Goal: Task Accomplishment & Management: Use online tool/utility

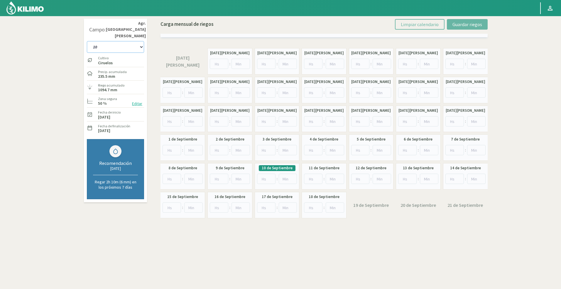
click at [102, 41] on select "10 11 12 13 1A 1B 26 27 E 3A 4 5 6 7 [PERSON_NAME] 7 Ciruela 8 9 Equipo 1 2005 …" at bounding box center [115, 47] width 57 height 12
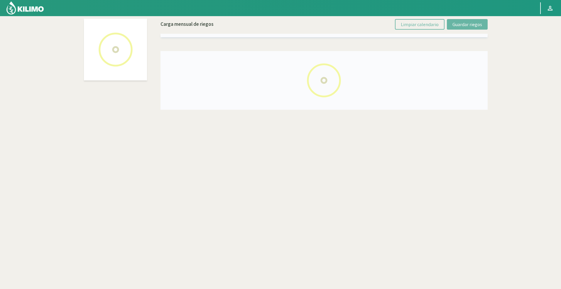
select select "46: Object"
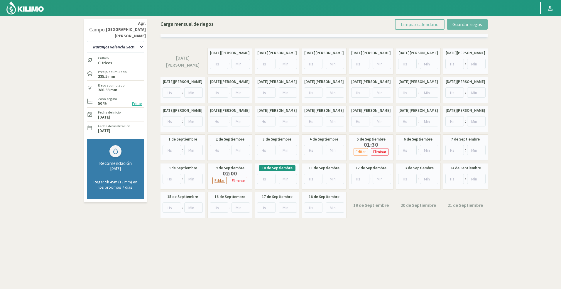
click at [223, 180] on p "Editar" at bounding box center [219, 180] width 10 height 7
click at [225, 176] on input "3" at bounding box center [219, 179] width 18 height 10
type input "4"
click at [225, 176] on input "4" at bounding box center [219, 179] width 18 height 10
click at [455, 24] on span "Guardar riegos" at bounding box center [467, 24] width 30 height 6
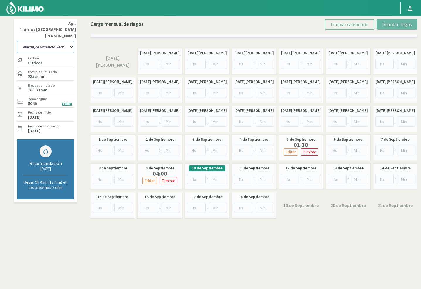
click at [63, 41] on select "10 11 12 13 1A 1B 26 27 E 3A 4 5 6 7 Cerezo 7 Ciruela 8 9 Equipo 1 2005 Sector …" at bounding box center [45, 47] width 57 height 12
click at [52, 41] on select "10 11 12 13 1A 1B 26 27 E 3A 4 5 6 7 Cerezo 7 Ciruela 8 9 Equipo 1 2005 Sector …" at bounding box center [45, 47] width 57 height 12
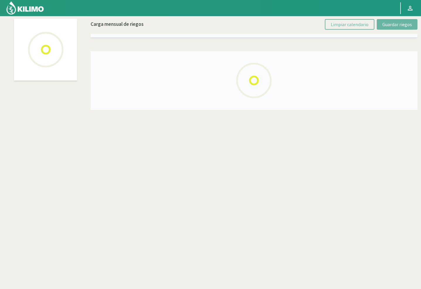
select select "43: Object"
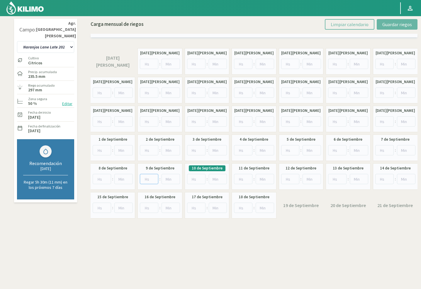
click at [147, 175] on input "number" at bounding box center [149, 179] width 18 height 10
click at [194, 177] on input "number" at bounding box center [196, 179] width 18 height 10
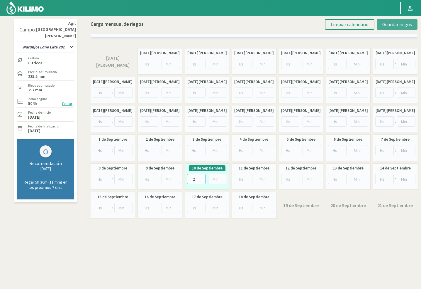
type input "2"
click at [407, 26] on span "Guardar riegos" at bounding box center [397, 24] width 30 height 6
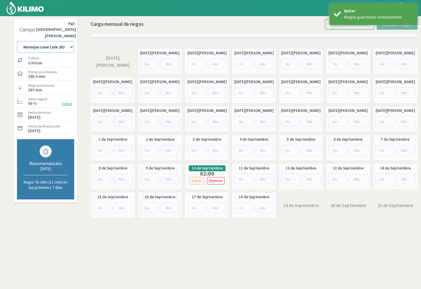
click at [54, 41] on select "10 11 12 13 1A 1B 26 27 E 3A 4 5 6 7 Cerezo 7 Ciruela 8 9 Equipo 1 2005 Sector …" at bounding box center [45, 47] width 57 height 12
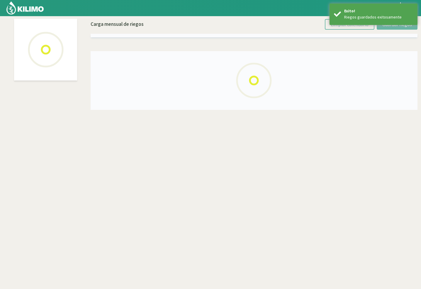
select select "42: Object"
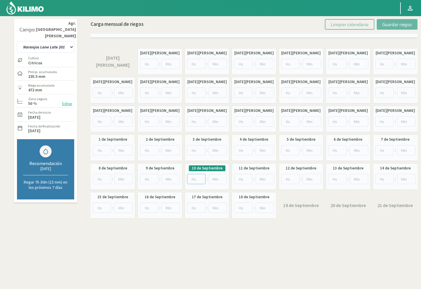
click at [191, 179] on input "number" at bounding box center [196, 179] width 18 height 10
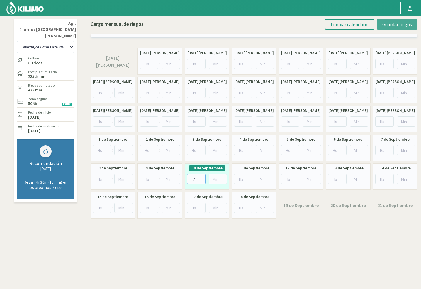
type input "7"
click at [387, 21] on span "Guardar riegos" at bounding box center [397, 24] width 30 height 6
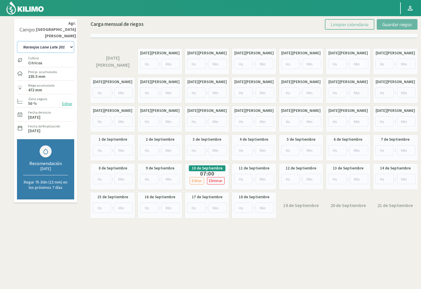
click at [71, 41] on select "10 11 12 13 1A 1B 26 27 E 3A 4 5 6 7 Cerezo 7 Ciruela 8 9 Equipo 1 2005 Sector …" at bounding box center [45, 47] width 57 height 12
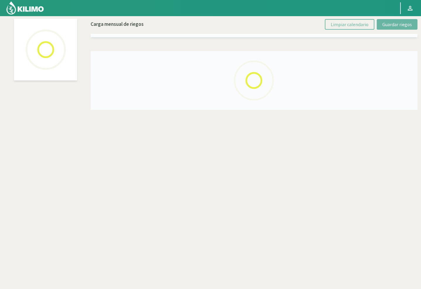
select select "59: Object"
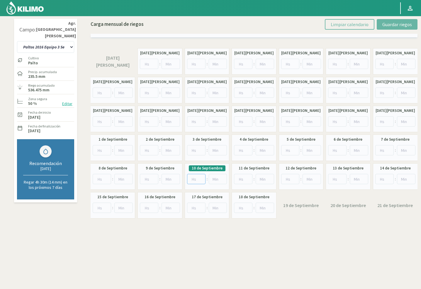
click at [195, 178] on input "number" at bounding box center [196, 179] width 18 height 10
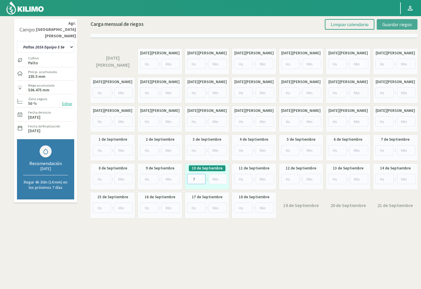
type input "7"
click at [382, 25] on button "Guardar riegos" at bounding box center [397, 24] width 41 height 11
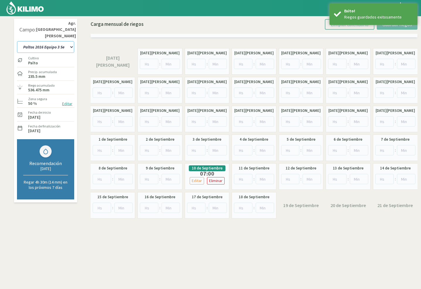
click at [67, 41] on select "10 11 12 13 1A 1B 26 27 E 3A 4 5 6 7 Cerezo 7 Ciruela 8 9 Equipo 1 2005 Sector …" at bounding box center [45, 47] width 57 height 12
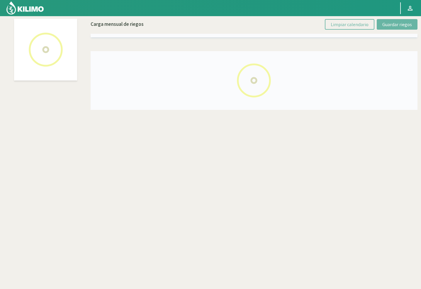
select select "31: Object"
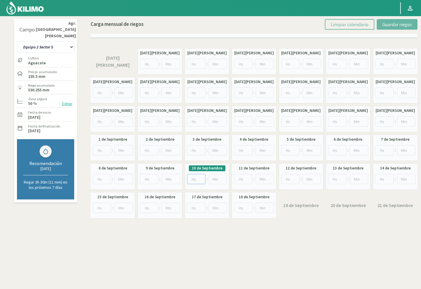
click at [191, 180] on input "number" at bounding box center [196, 179] width 18 height 10
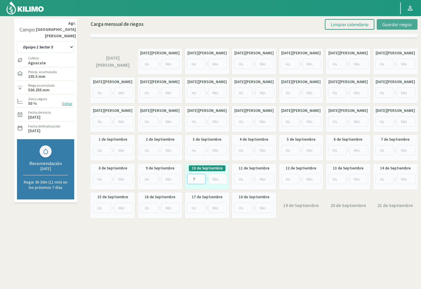
type input "7"
click at [381, 21] on button "Guardar riegos" at bounding box center [397, 24] width 41 height 11
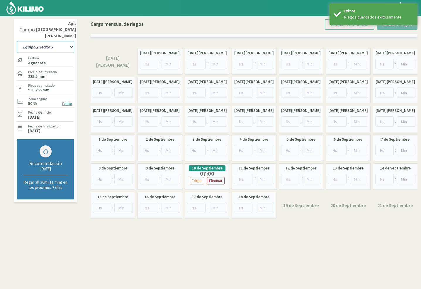
click at [50, 45] on select "10 11 12 13 1A 1B 26 27 E 3A 4 5 6 7 Cerezo 7 Ciruela 8 9 Equipo 1 2005 Sector …" at bounding box center [45, 47] width 57 height 12
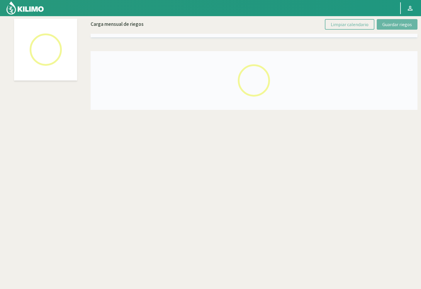
select select "54: Object"
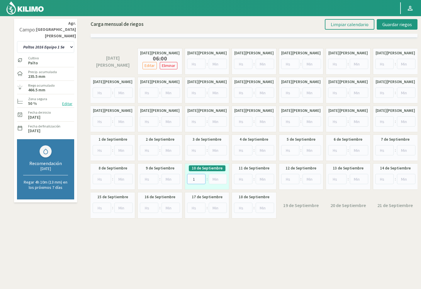
click at [199, 178] on input "1" at bounding box center [196, 179] width 18 height 10
drag, startPoint x: 196, startPoint y: 177, endPoint x: 184, endPoint y: 177, distance: 12.3
click at [184, 177] on div "11 de Agosto 12 de Agosto 06:00 Editar Eliminar Borrar Riego × ¿Desea eliminar …" at bounding box center [254, 133] width 327 height 170
type input "7"
click at [405, 25] on span "Guardar riegos" at bounding box center [397, 24] width 30 height 6
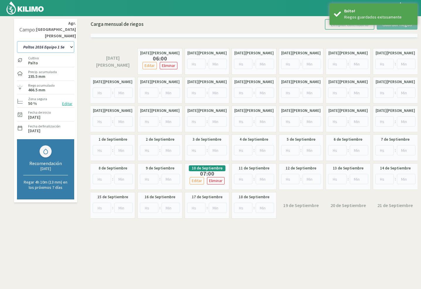
click at [58, 42] on select "10 11 12 13 1A 1B 26 27 E 3A 4 5 6 7 Cerezo 7 Ciruela 8 9 Equipo 1 2005 Sector …" at bounding box center [45, 47] width 57 height 12
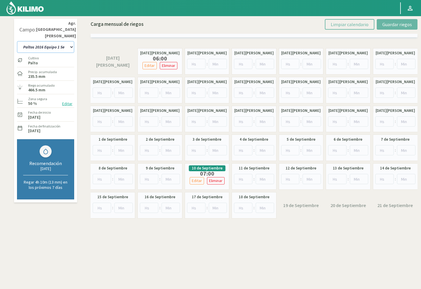
click at [39, 41] on select "10 11 12 13 1A 1B 26 27 E 3A 4 5 6 7 Cerezo 7 Ciruela 8 9 Equipo 1 2005 Sector …" at bounding box center [45, 47] width 57 height 12
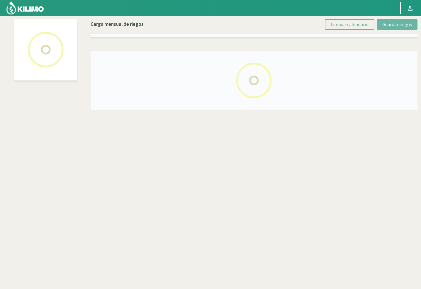
select select "35: Object"
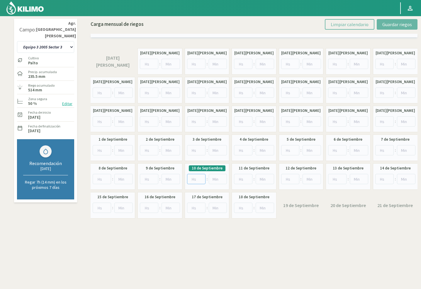
click at [190, 178] on input "number" at bounding box center [196, 179] width 18 height 10
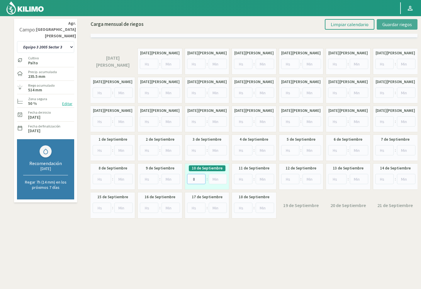
type input "8"
click at [391, 24] on span "Guardar riegos" at bounding box center [397, 24] width 30 height 6
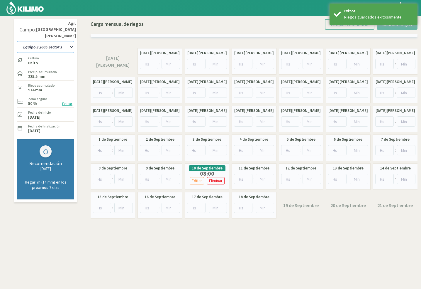
click at [61, 41] on select "10 11 12 13 1A 1B 26 27 E 3A 4 5 6 7 Cerezo 7 Ciruela 8 9 Equipo 1 2005 Sector …" at bounding box center [45, 47] width 57 height 12
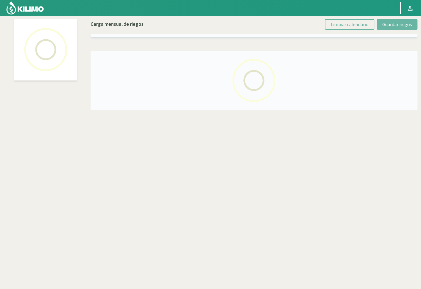
select select "25: Object"
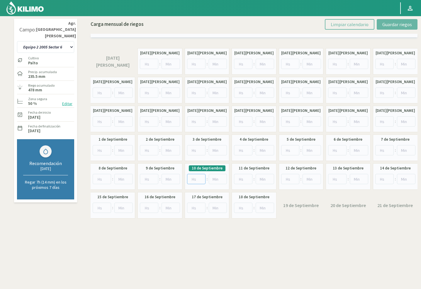
click at [196, 176] on input "number" at bounding box center [196, 179] width 18 height 10
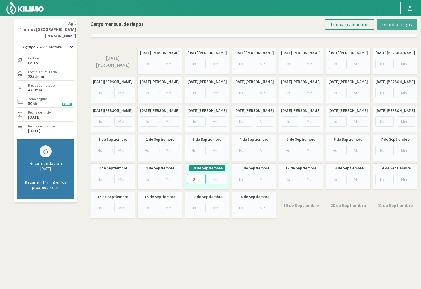
type input "8"
click at [398, 26] on span "Guardar riegos" at bounding box center [397, 24] width 30 height 6
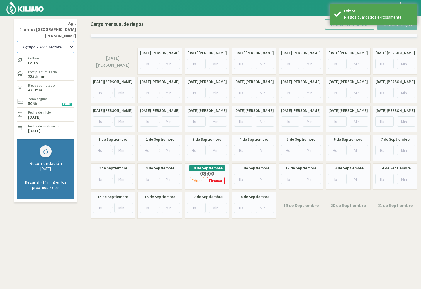
click at [43, 43] on select "10 11 12 13 1A 1B 26 27 E 3A 4 5 6 7 Cerezo 7 Ciruela 8 9 Equipo 1 2005 Sector …" at bounding box center [45, 47] width 57 height 12
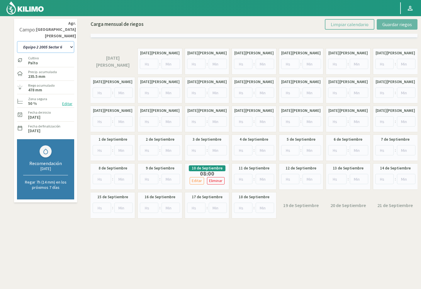
click at [63, 41] on select "10 11 12 13 1A 1B 26 27 E 3A 4 5 6 7 Cerezo 7 Ciruela 8 9 Equipo 1 2005 Sector …" at bounding box center [45, 47] width 57 height 12
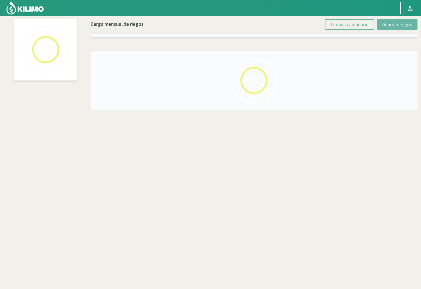
select select "52: Object"
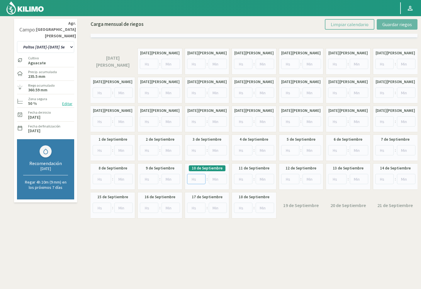
click at [194, 177] on input "number" at bounding box center [196, 179] width 18 height 10
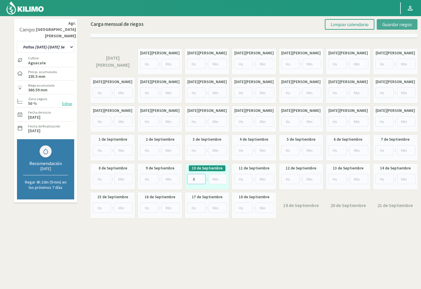
type input "8"
click at [392, 27] on button "Guardar riegos" at bounding box center [397, 24] width 41 height 11
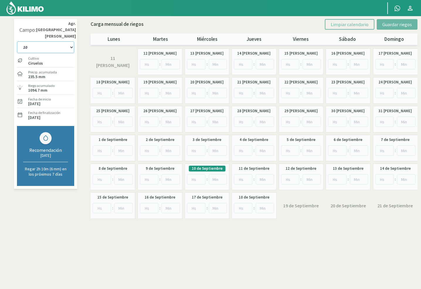
click at [57, 41] on select "10 11 12 13 1A 1B 26 27 E 3A 4 5 6 7 Cerezo 7 Ciruela 8 9 Equipo 1 2005 Sector …" at bounding box center [45, 47] width 57 height 12
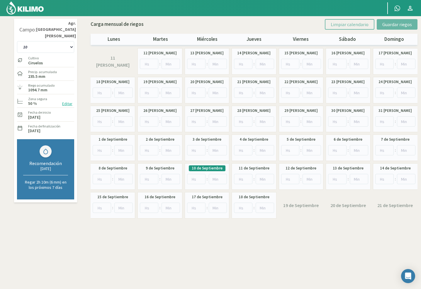
click at [30, 14] on img at bounding box center [25, 8] width 38 height 14
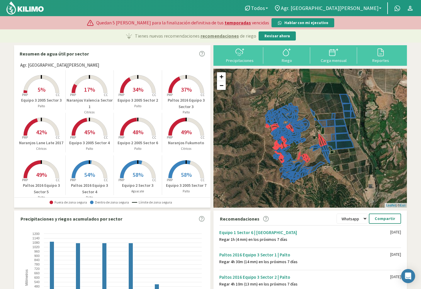
scroll to position [39, 0]
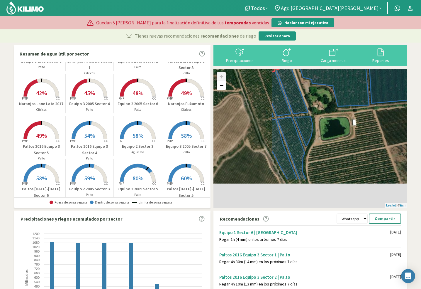
drag, startPoint x: 258, startPoint y: 174, endPoint x: 328, endPoint y: 130, distance: 81.5
click at [328, 130] on div "+ − Leaflet | © Esri" at bounding box center [310, 138] width 194 height 139
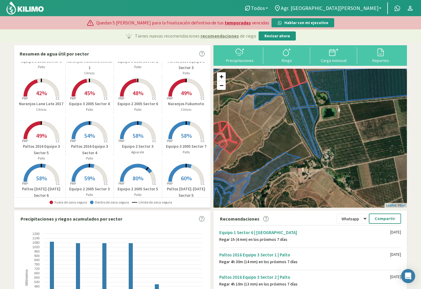
drag, startPoint x: 271, startPoint y: 153, endPoint x: 271, endPoint y: 135, distance: 17.3
click at [271, 135] on div "+ − Leaflet | © Esri" at bounding box center [310, 138] width 194 height 139
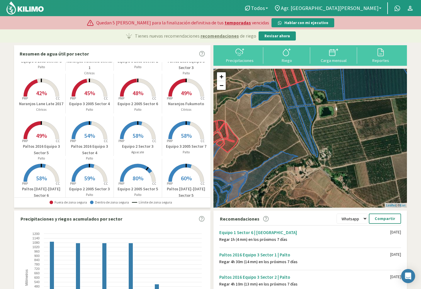
drag, startPoint x: 276, startPoint y: 132, endPoint x: 273, endPoint y: 133, distance: 3.2
click at [273, 133] on div "+ − Leaflet | © Esri" at bounding box center [310, 138] width 194 height 139
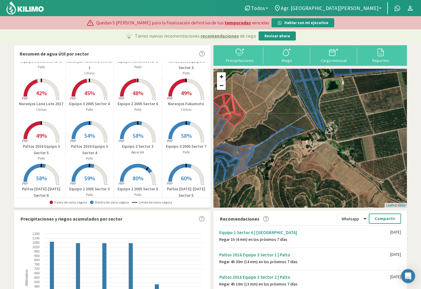
drag, startPoint x: 273, startPoint y: 134, endPoint x: 277, endPoint y: 106, distance: 28.1
click at [277, 106] on div "+ − Leaflet | © Esri" at bounding box center [310, 138] width 194 height 139
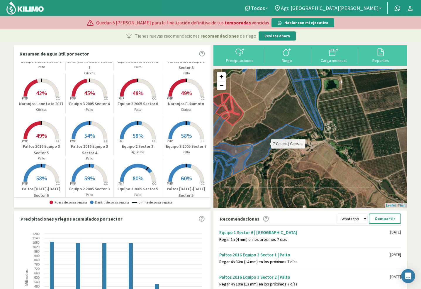
click at [264, 152] on icon at bounding box center [274, 145] width 58 height 43
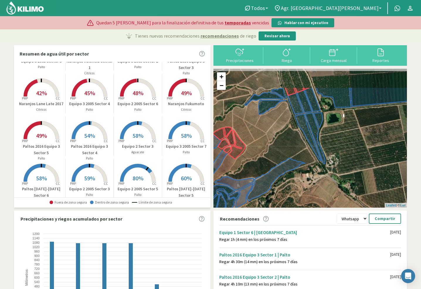
drag, startPoint x: 272, startPoint y: 134, endPoint x: 273, endPoint y: 150, distance: 15.9
click at [273, 150] on div "+ − Leaflet | © Esri" at bounding box center [310, 138] width 194 height 139
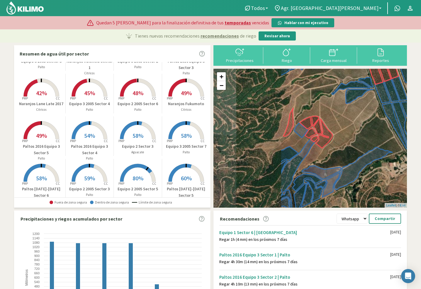
drag, startPoint x: 316, startPoint y: 136, endPoint x: 360, endPoint y: 132, distance: 44.5
click at [360, 132] on div "+ − Leaflet | © Esri" at bounding box center [310, 138] width 194 height 139
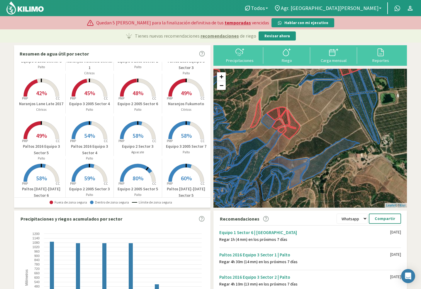
drag, startPoint x: 350, startPoint y: 136, endPoint x: 311, endPoint y: 125, distance: 40.2
click at [315, 127] on div "+ − Leaflet | © Esri" at bounding box center [310, 138] width 194 height 139
click at [268, 123] on icon at bounding box center [267, 121] width 13 height 15
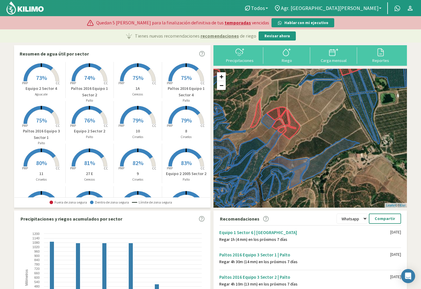
scroll to position [430, 0]
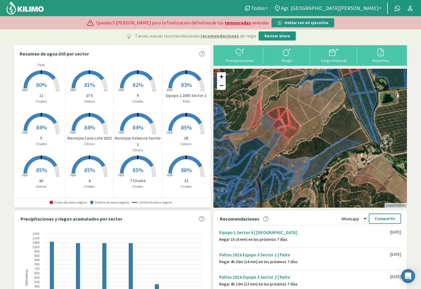
click at [96, 122] on rect at bounding box center [89, 131] width 47 height 47
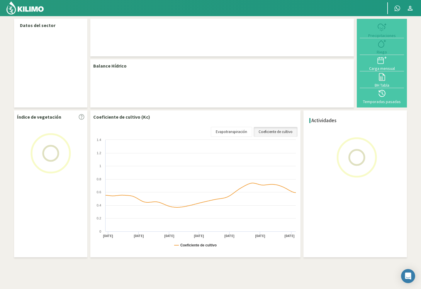
select select "43: Object"
